Goal: Task Accomplishment & Management: Use online tool/utility

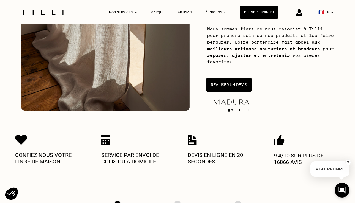
click at [233, 86] on button "Réaliser un devis" at bounding box center [228, 85] width 45 height 14
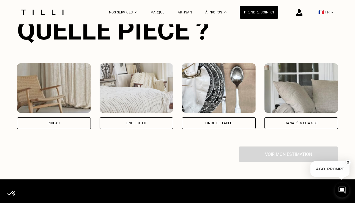
scroll to position [371, 0]
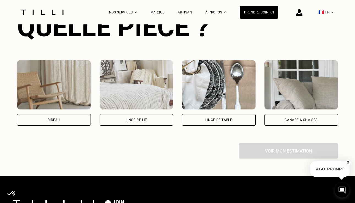
click at [82, 119] on div "Rideau" at bounding box center [54, 120] width 74 height 12
select select "FR"
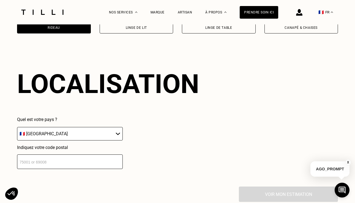
scroll to position [481, 0]
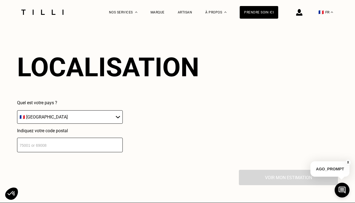
click at [98, 145] on input "number" at bounding box center [70, 145] width 106 height 15
type input "75009"
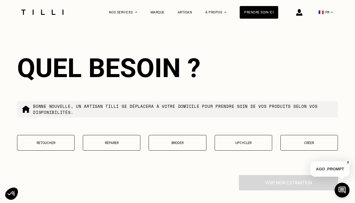
scroll to position [616, 0]
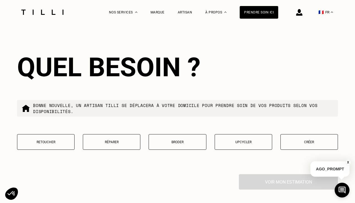
click at [48, 142] on p "Retoucher" at bounding box center [45, 143] width 51 height 4
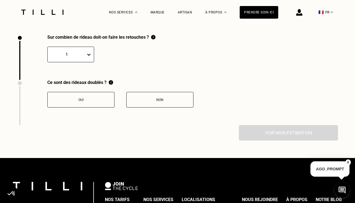
scroll to position [757, 0]
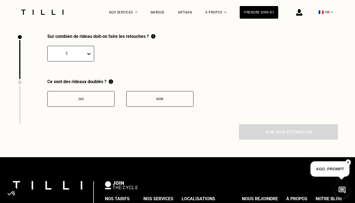
click at [143, 94] on button "Non" at bounding box center [159, 99] width 67 height 16
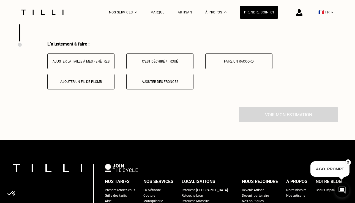
scroll to position [848, 0]
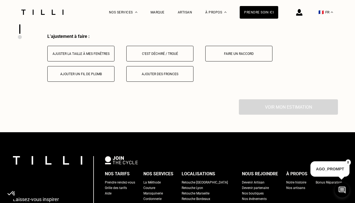
click at [89, 58] on button "Ajuster la taille à mes fenêtres" at bounding box center [80, 54] width 67 height 16
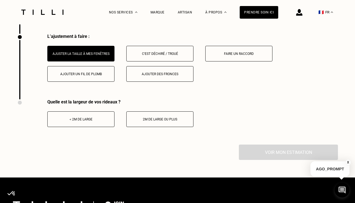
click at [84, 122] on button "< 2m de large" at bounding box center [80, 120] width 67 height 16
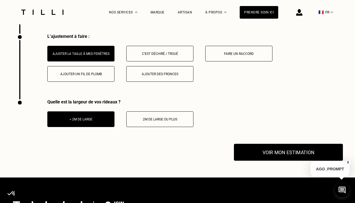
click at [258, 148] on button "Voir mon estimation" at bounding box center [288, 152] width 109 height 17
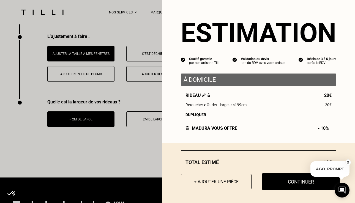
click at [279, 180] on button "Continuer" at bounding box center [301, 182] width 78 height 17
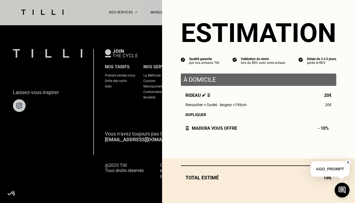
select select "FR"
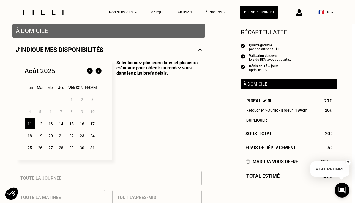
scroll to position [119, 3]
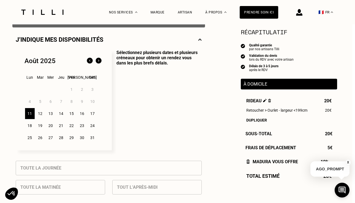
click at [47, 113] on div "13" at bounding box center [51, 113] width 10 height 11
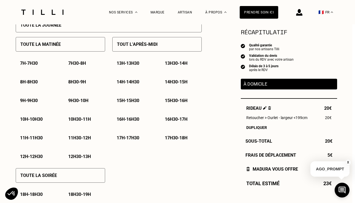
scroll to position [266, 2]
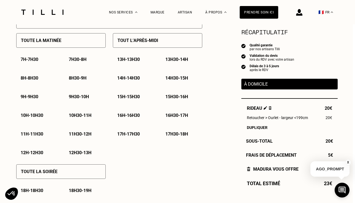
click at [33, 60] on p "7h - 7h30" at bounding box center [30, 59] width 18 height 5
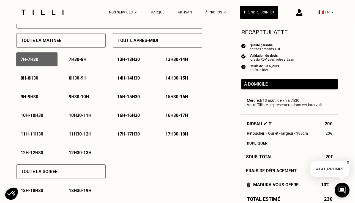
click at [75, 46] on div "Toute la matinée" at bounding box center [60, 40] width 89 height 15
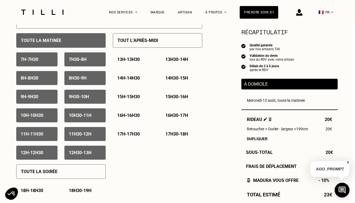
click at [137, 41] on p "Tout l’après-midi" at bounding box center [137, 40] width 41 height 5
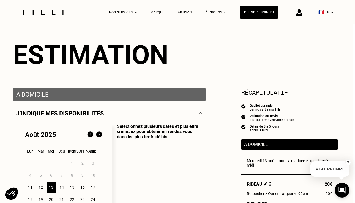
scroll to position [52, 2]
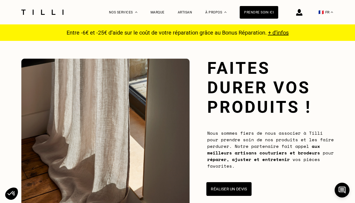
click at [230, 187] on button "Réaliser un devis" at bounding box center [228, 190] width 45 height 14
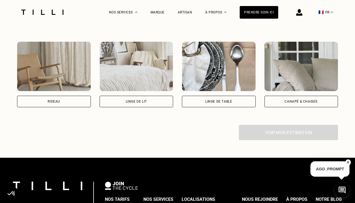
scroll to position [396, 0]
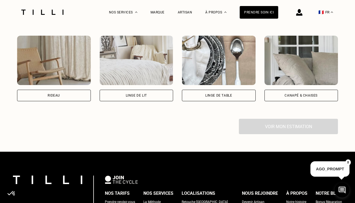
click at [71, 89] on div "Rideau" at bounding box center [54, 69] width 74 height 66
select select "FR"
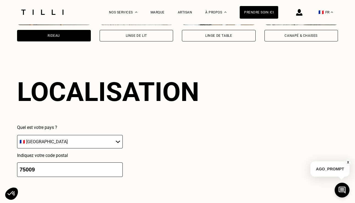
scroll to position [481, 0]
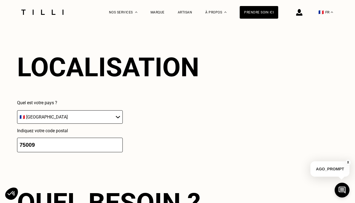
click at [104, 145] on input "75009" at bounding box center [70, 145] width 106 height 15
drag, startPoint x: 97, startPoint y: 147, endPoint x: 13, endPoint y: 148, distance: 83.9
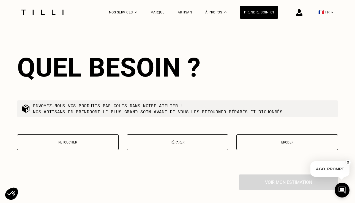
scroll to position [616, 0]
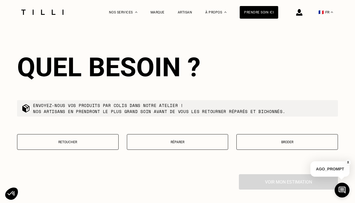
click at [87, 144] on button "Retoucher" at bounding box center [67, 142] width 101 height 16
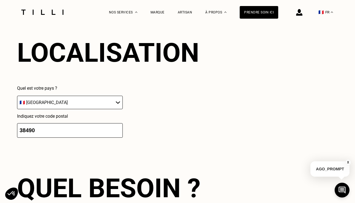
scroll to position [493, 0]
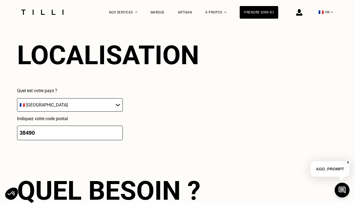
drag, startPoint x: 40, startPoint y: 133, endPoint x: -27, endPoint y: 130, distance: 66.9
click at [0, 130] on html "Menu-méthode Menu-couture Menu-maroquinerie Menu-broderie Menu-cordonnerie Nos …" at bounding box center [177, 53] width 355 height 1093
paste input "9313"
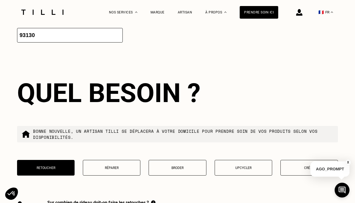
scroll to position [616, 0]
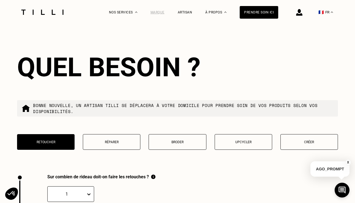
type input "93130"
